Goal: Task Accomplishment & Management: Manage account settings

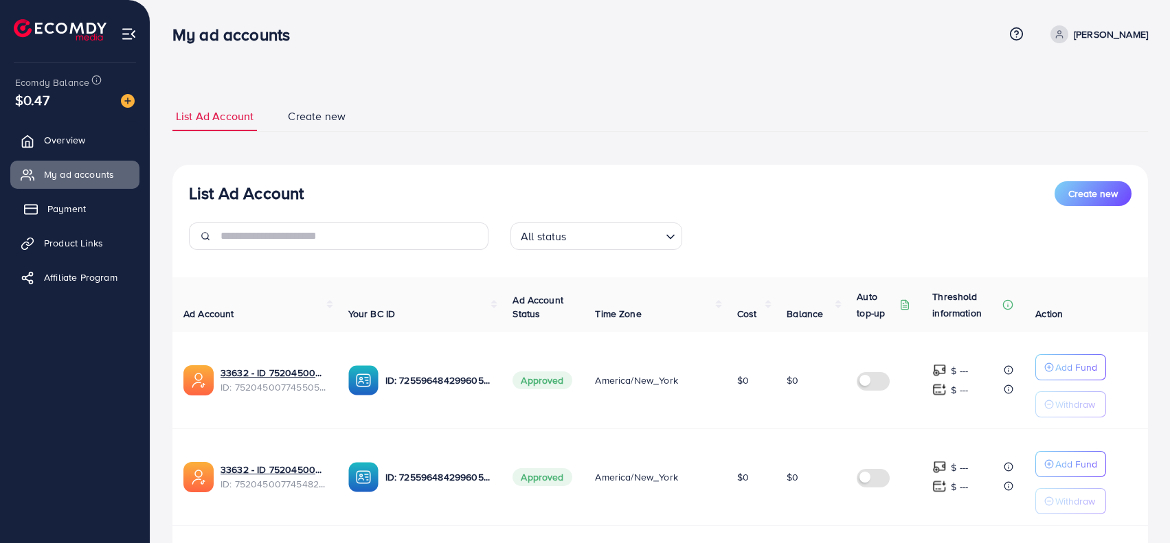
scroll to position [365, 0]
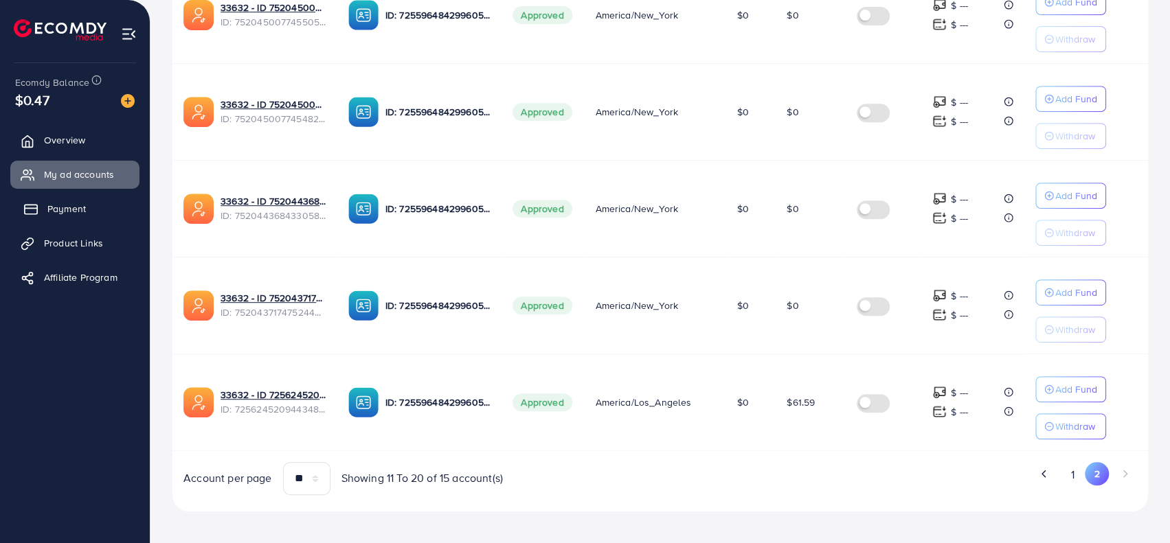
click at [65, 214] on span "Payment" at bounding box center [66, 209] width 38 height 14
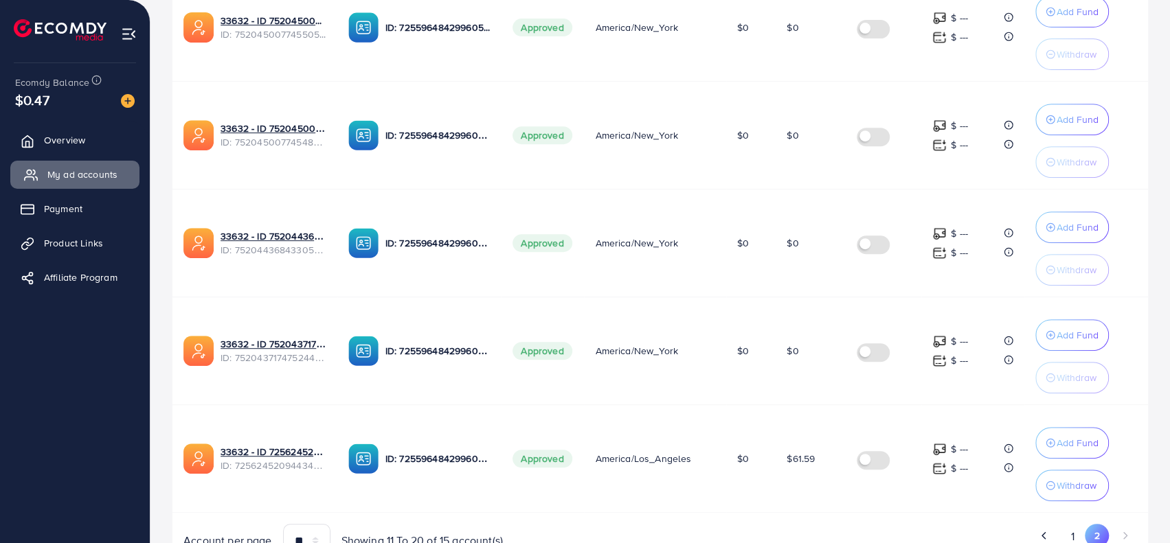
click at [61, 172] on span "My ad accounts" at bounding box center [82, 175] width 70 height 14
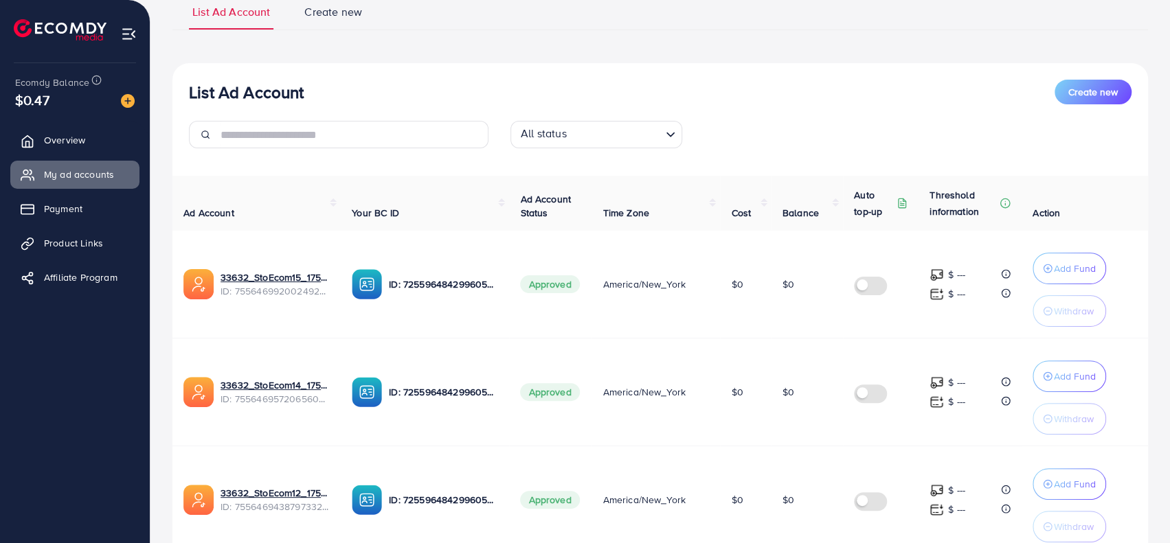
scroll to position [137, 0]
